Goal: Information Seeking & Learning: Learn about a topic

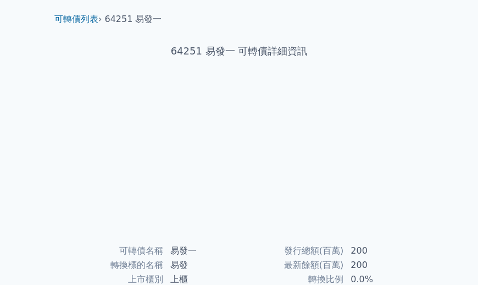
scroll to position [34, 0]
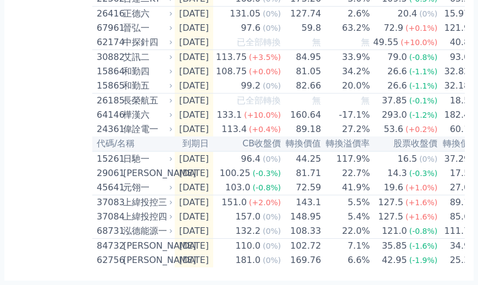
scroll to position [1691, 0]
click at [175, 210] on td "2026-09-27" at bounding box center [194, 202] width 38 height 15
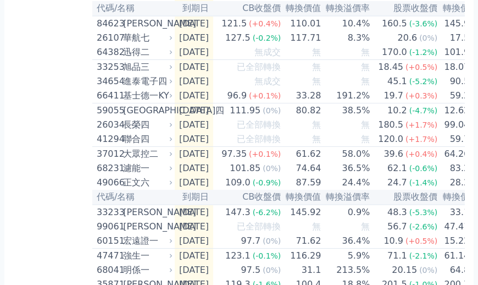
scroll to position [1031, 0]
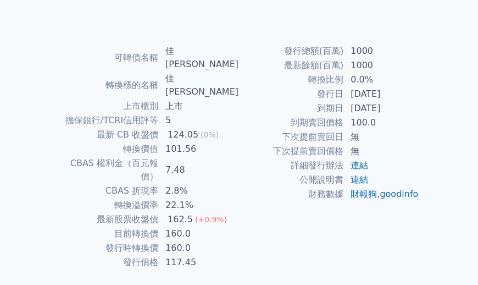
scroll to position [244, 0]
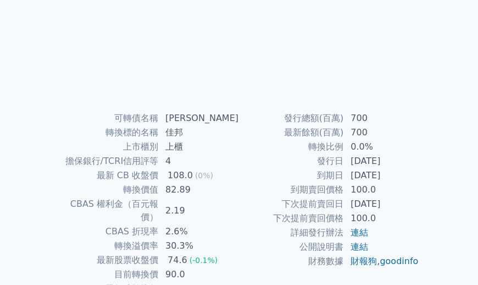
scroll to position [227, 0]
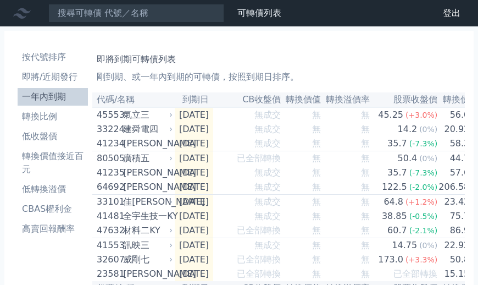
scroll to position [1031, 0]
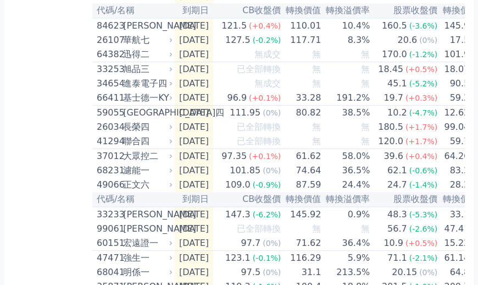
click at [175, 62] on td "2026-05-05" at bounding box center [194, 54] width 38 height 15
click at [175, 77] on td "2026-05-09" at bounding box center [194, 69] width 38 height 15
click at [227, 119] on div "111.95" at bounding box center [244, 112] width 35 height 13
click at [213, 33] on td "121.5 (+0.4%)" at bounding box center [247, 25] width 68 height 15
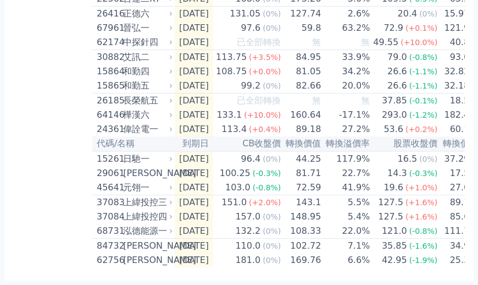
scroll to position [1691, 0]
click at [97, 180] on div "29061" at bounding box center [109, 172] width 24 height 13
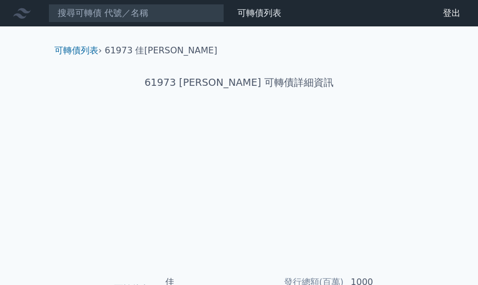
scroll to position [244, 0]
